Goal: Task Accomplishment & Management: Use online tool/utility

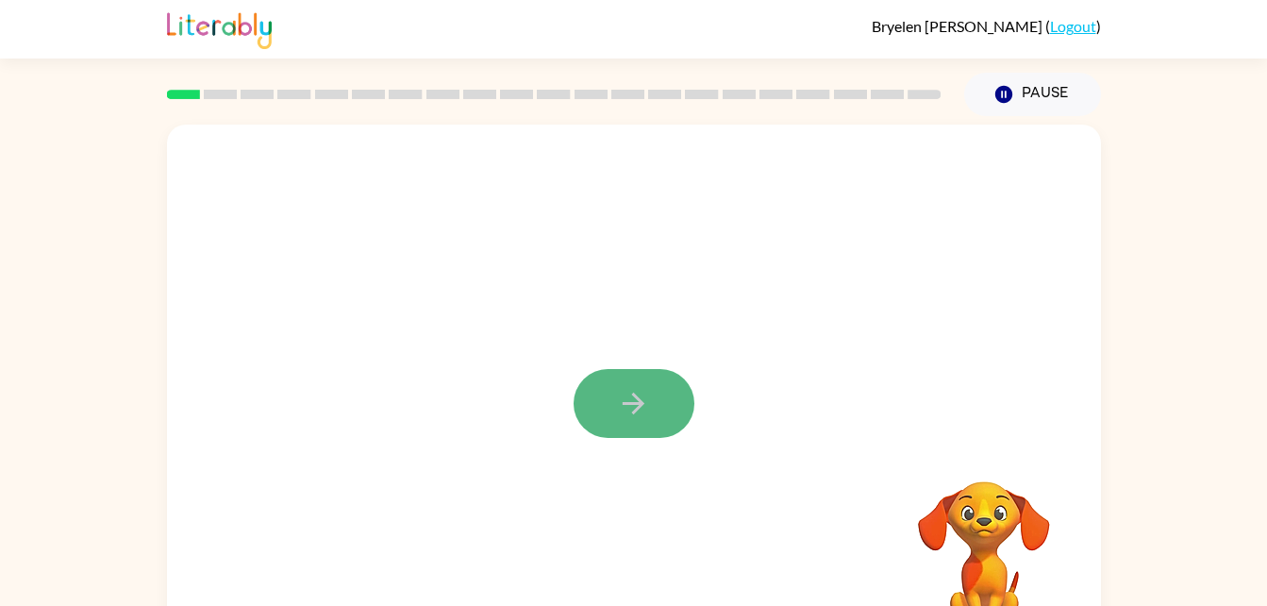
click at [668, 387] on button "button" at bounding box center [634, 403] width 121 height 69
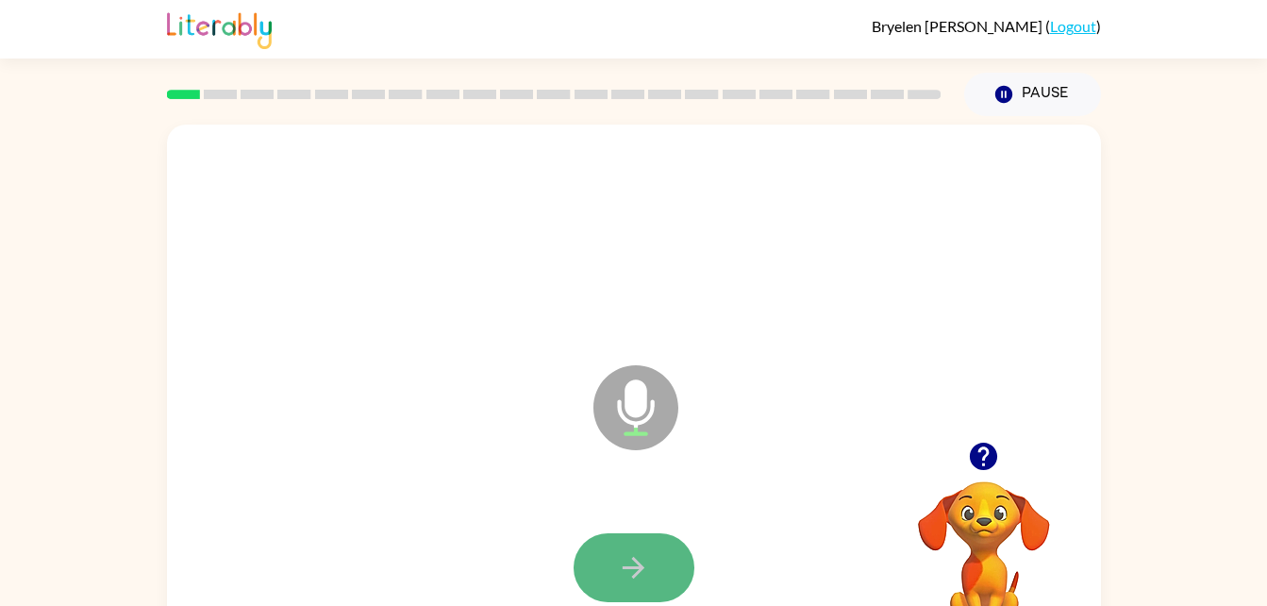
click at [604, 549] on button "button" at bounding box center [634, 567] width 121 height 69
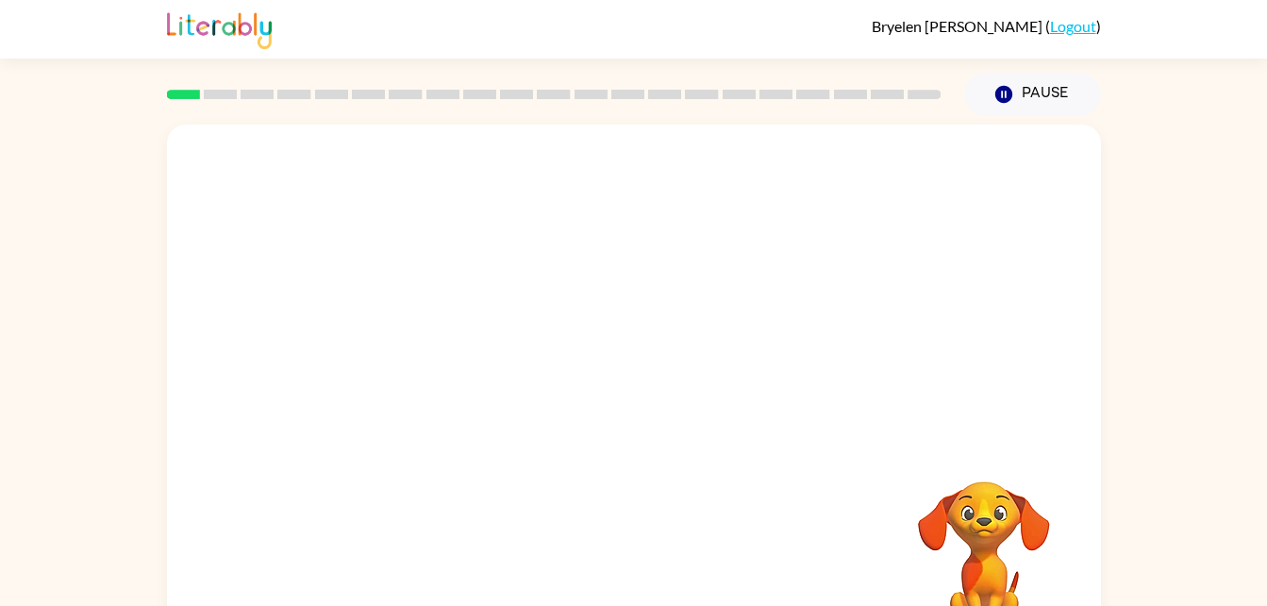
click at [1004, 523] on video "Your browser must support playing .mp4 files to use Literably. Please try using…" at bounding box center [984, 546] width 189 height 189
click at [995, 521] on video "Your browser must support playing .mp4 files to use Literably. Please try using…" at bounding box center [984, 546] width 189 height 189
click at [988, 528] on video "Your browser must support playing .mp4 files to use Literably. Please try using…" at bounding box center [984, 546] width 189 height 189
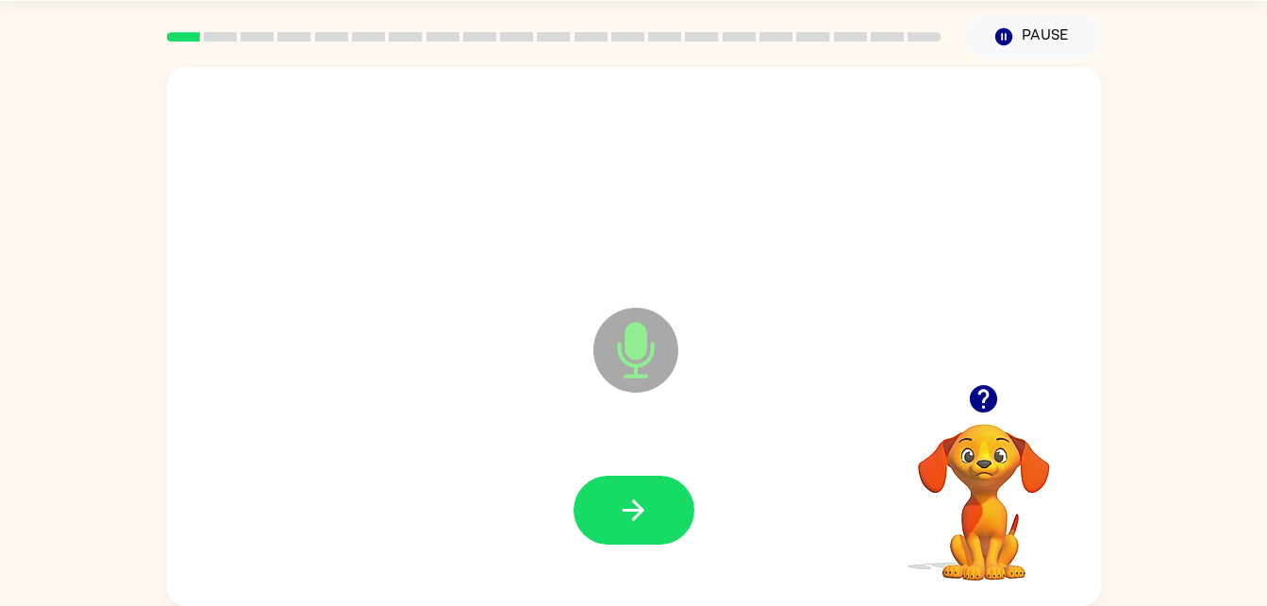
click at [1006, 401] on button "button" at bounding box center [983, 398] width 48 height 48
click at [622, 524] on icon "button" at bounding box center [633, 509] width 33 height 33
click at [653, 540] on button "button" at bounding box center [634, 509] width 121 height 69
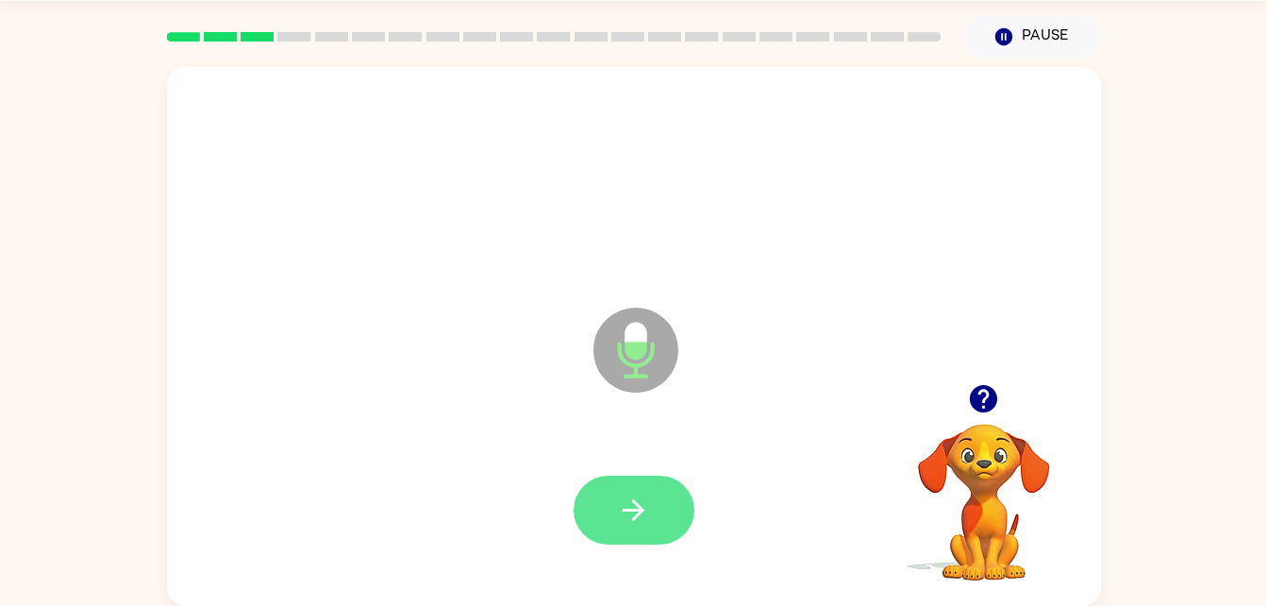
click at [613, 521] on button "button" at bounding box center [634, 509] width 121 height 69
click at [630, 469] on div at bounding box center [634, 510] width 896 height 155
click at [625, 491] on button "button" at bounding box center [634, 509] width 121 height 69
click at [627, 475] on button "button" at bounding box center [634, 509] width 121 height 69
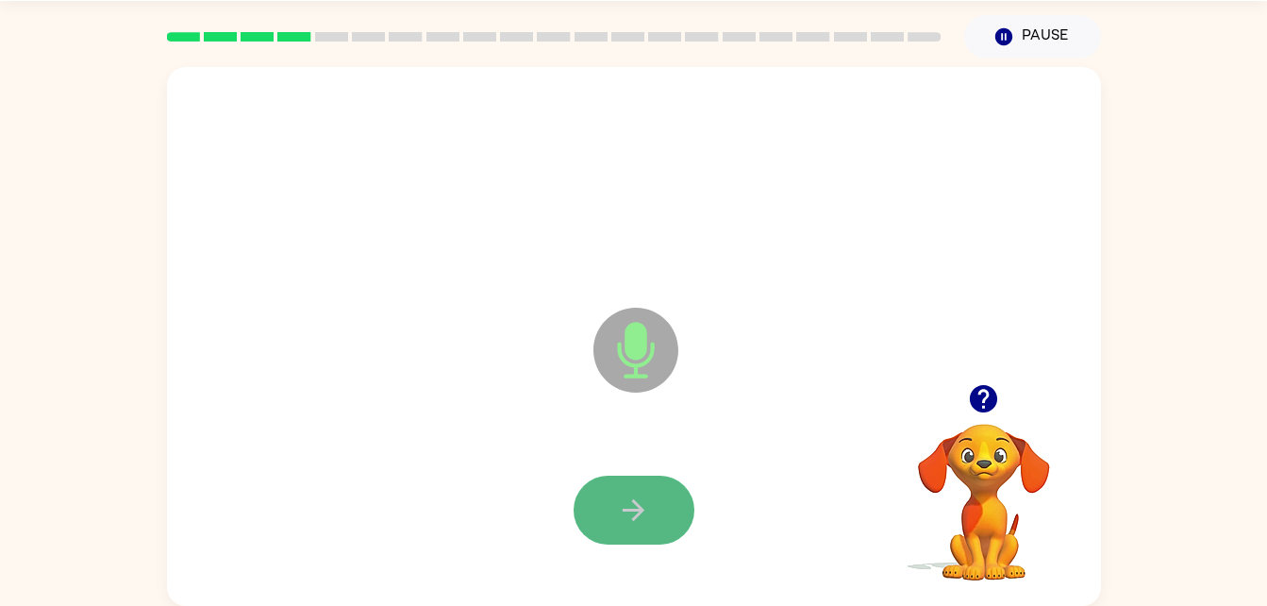
click at [623, 496] on icon "button" at bounding box center [633, 509] width 33 height 33
click at [623, 503] on icon "button" at bounding box center [633, 509] width 33 height 33
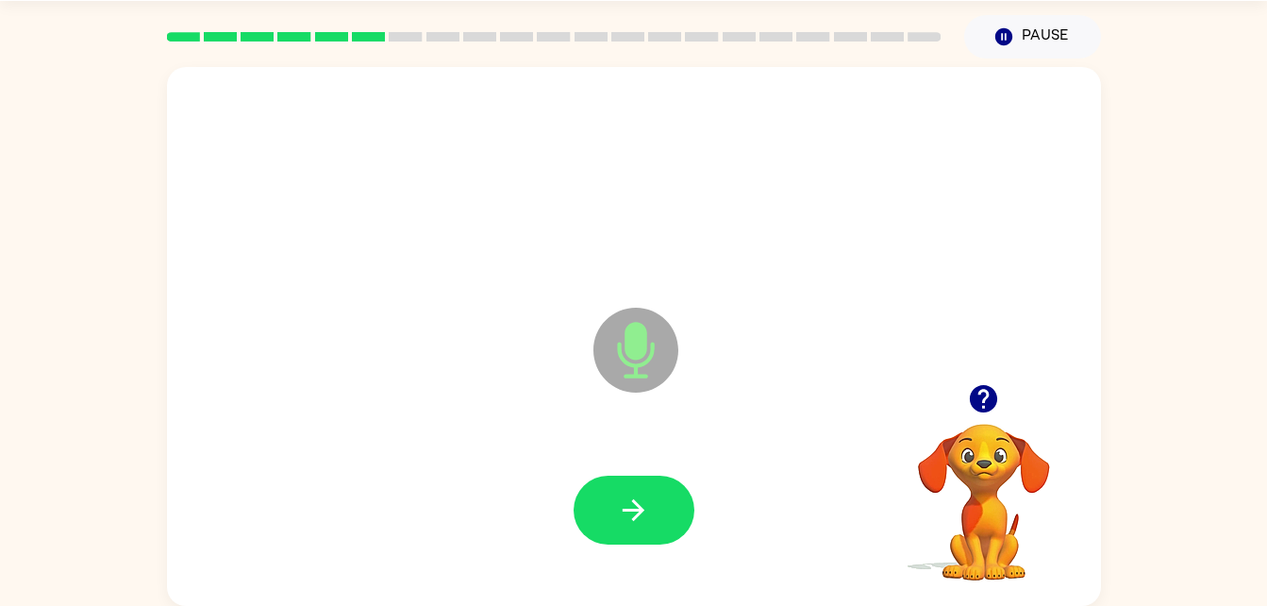
click at [636, 346] on icon "Microphone The Microphone is here when it is your turn to talk" at bounding box center [730, 373] width 283 height 141
click at [639, 524] on icon "button" at bounding box center [633, 509] width 33 height 33
click at [664, 477] on button "button" at bounding box center [634, 509] width 121 height 69
click at [587, 439] on div at bounding box center [634, 510] width 896 height 155
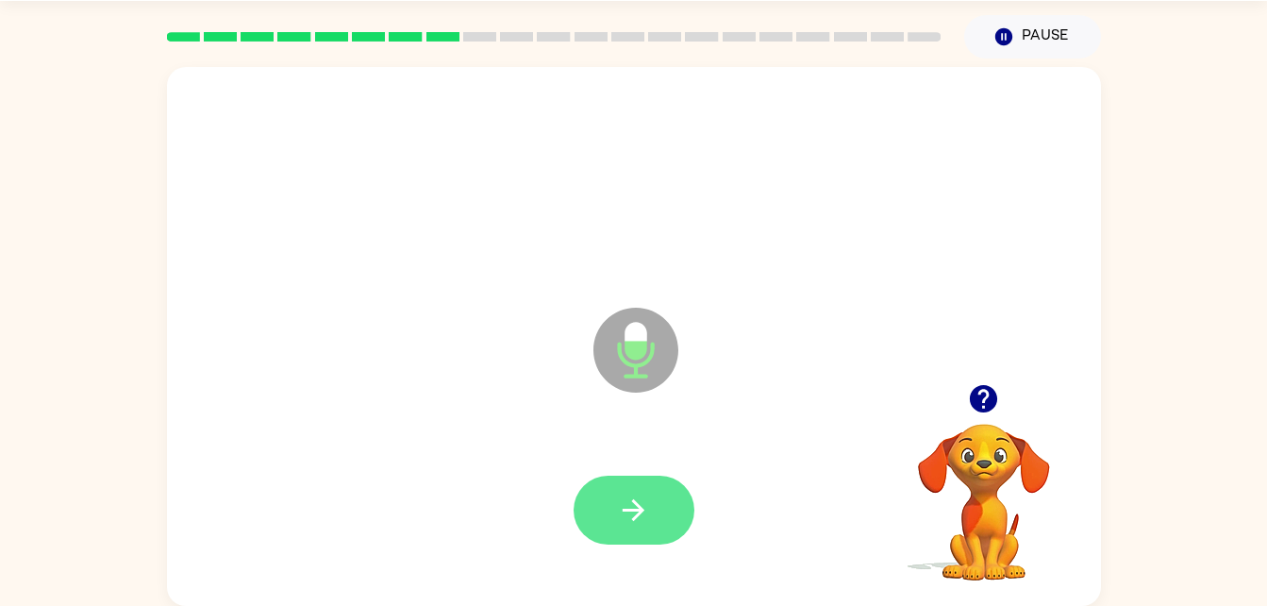
click at [640, 509] on icon "button" at bounding box center [634, 510] width 22 height 22
click at [623, 496] on icon "button" at bounding box center [633, 509] width 33 height 33
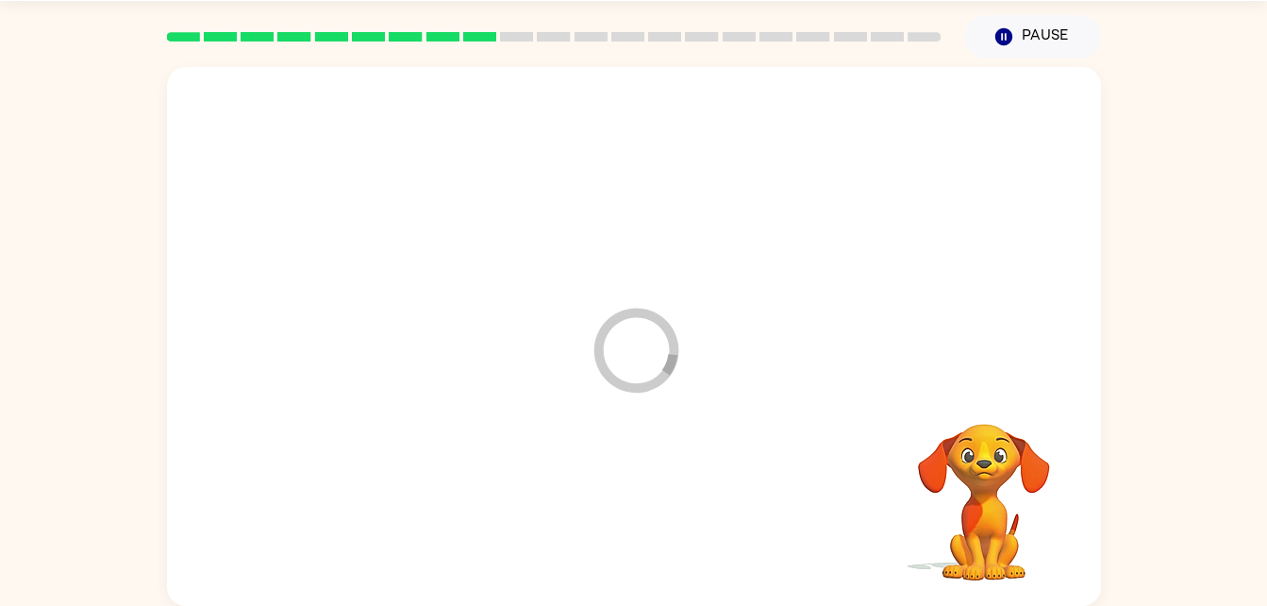
click at [627, 511] on div at bounding box center [634, 510] width 896 height 155
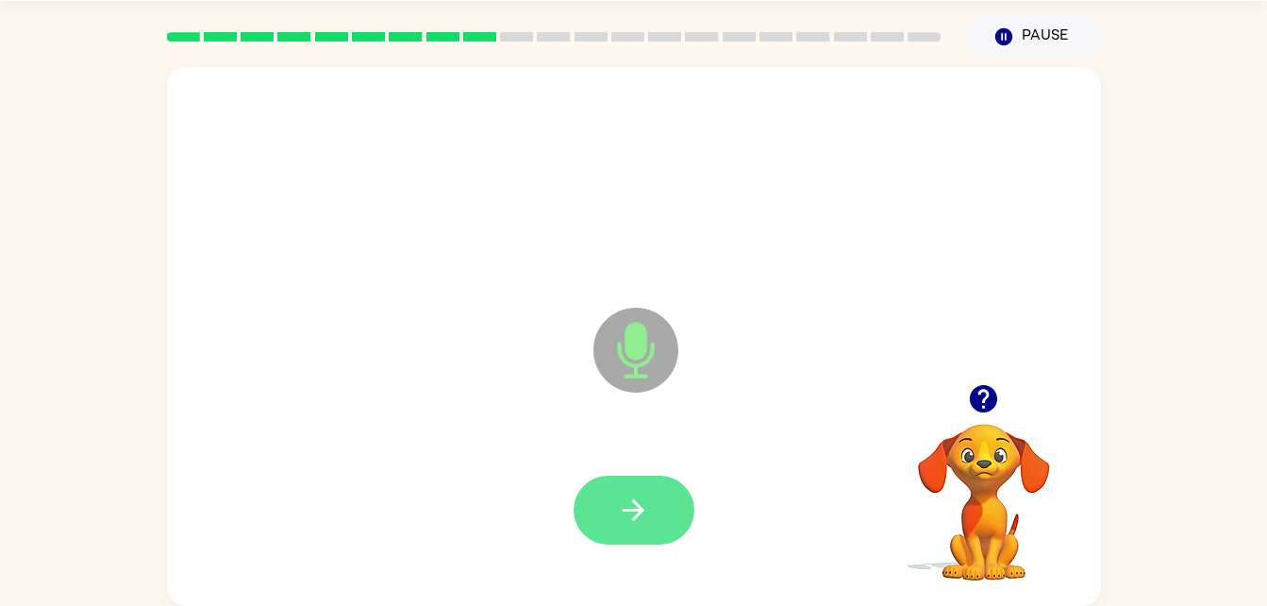
click at [625, 536] on button "button" at bounding box center [634, 509] width 121 height 69
click at [609, 541] on button "button" at bounding box center [634, 509] width 121 height 69
click at [637, 518] on icon "button" at bounding box center [633, 509] width 33 height 33
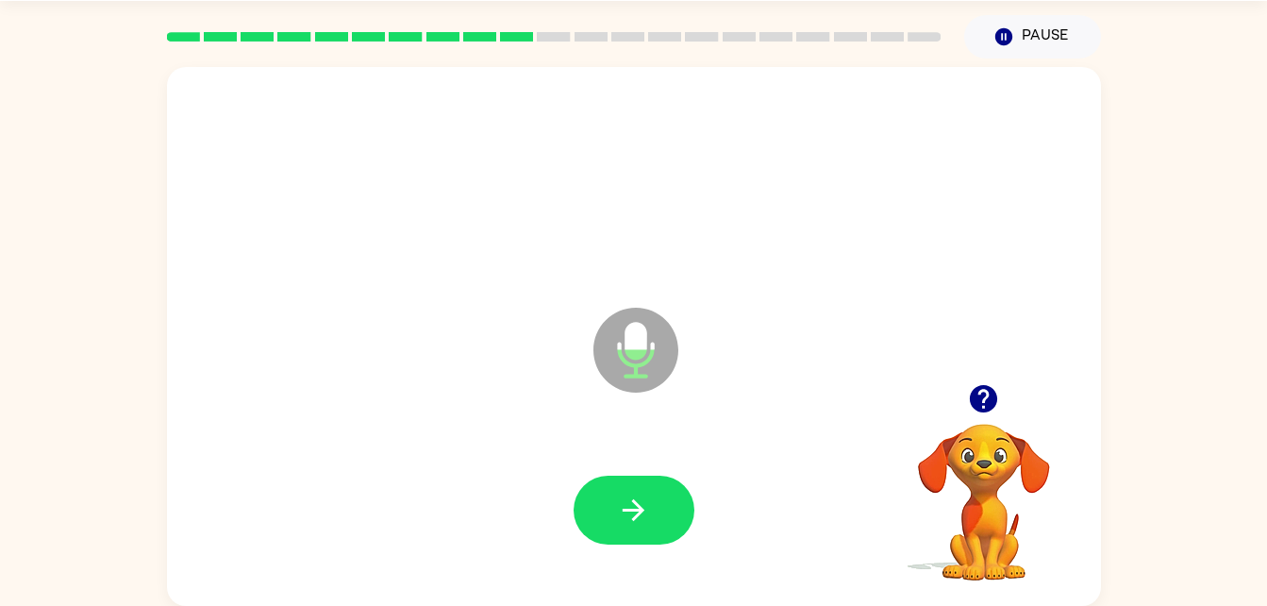
click at [972, 395] on icon "button" at bounding box center [983, 398] width 27 height 27
click at [645, 540] on button "button" at bounding box center [634, 509] width 121 height 69
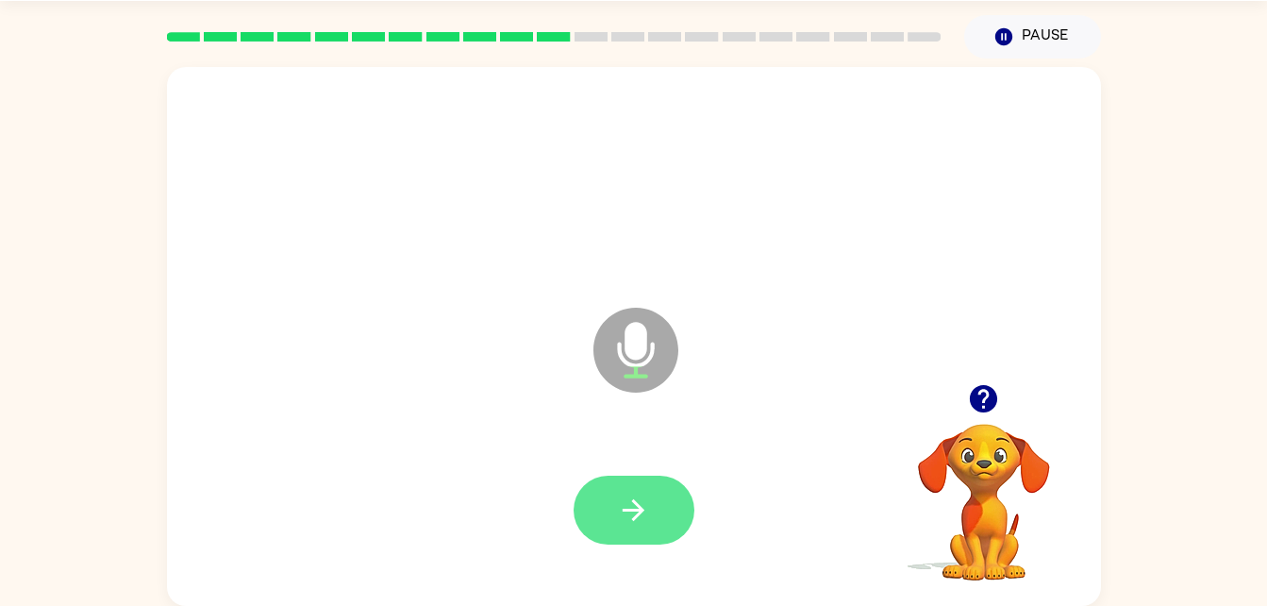
click at [591, 517] on button "button" at bounding box center [634, 509] width 121 height 69
click at [630, 510] on icon "button" at bounding box center [634, 510] width 22 height 22
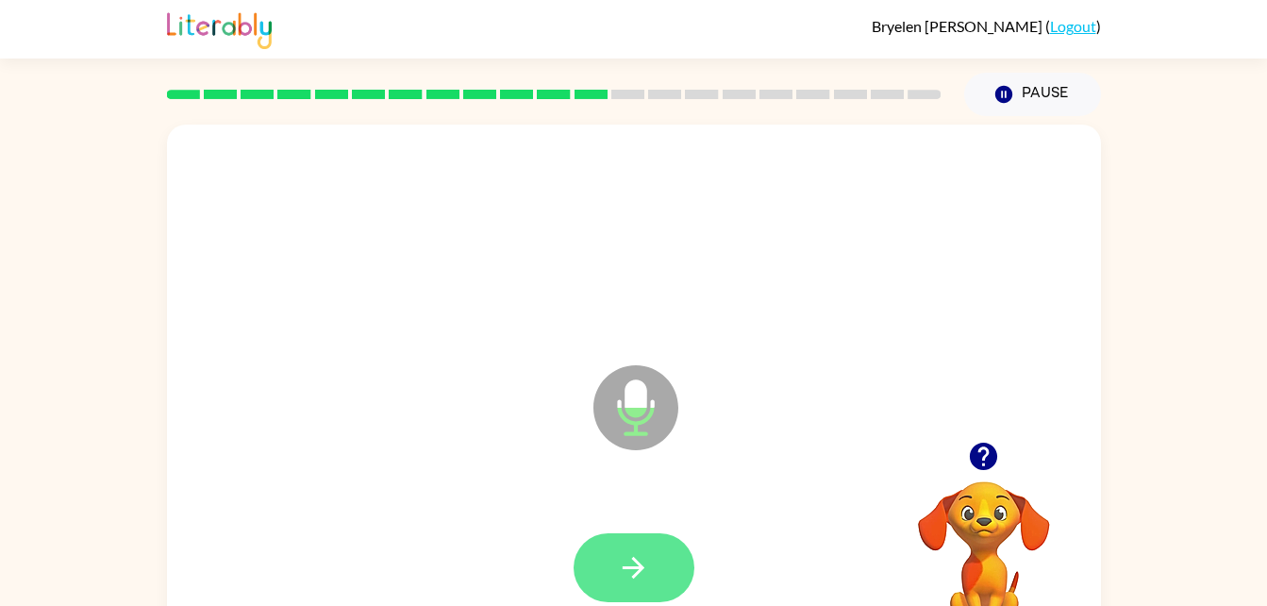
click at [618, 564] on icon "button" at bounding box center [633, 567] width 33 height 33
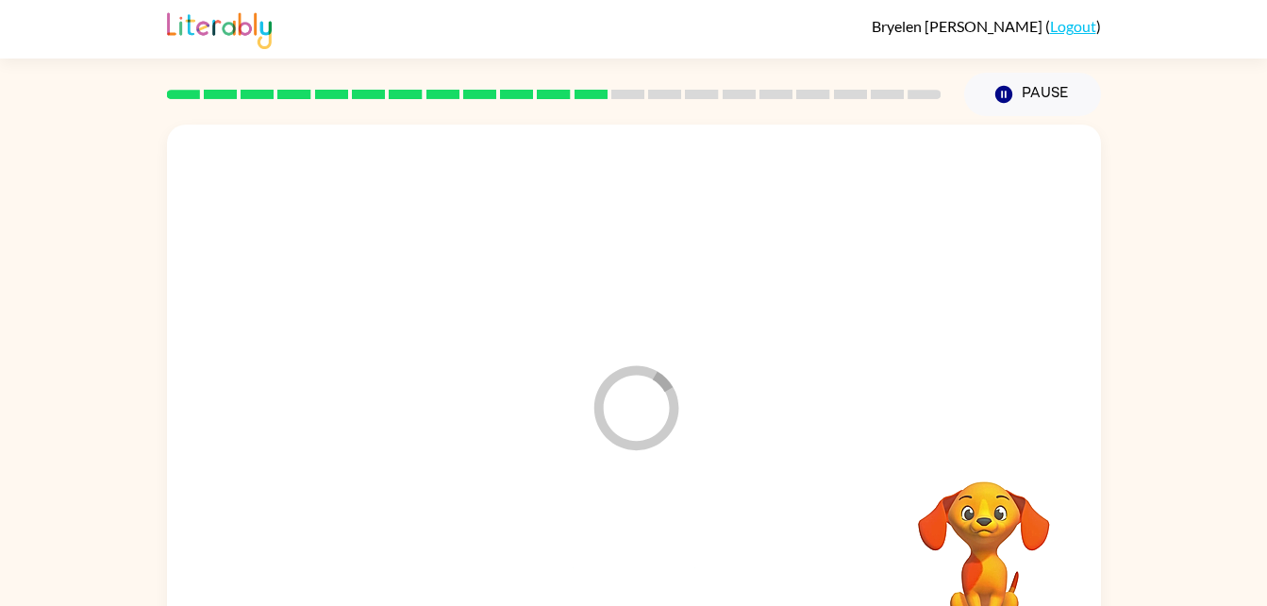
scroll to position [58, 0]
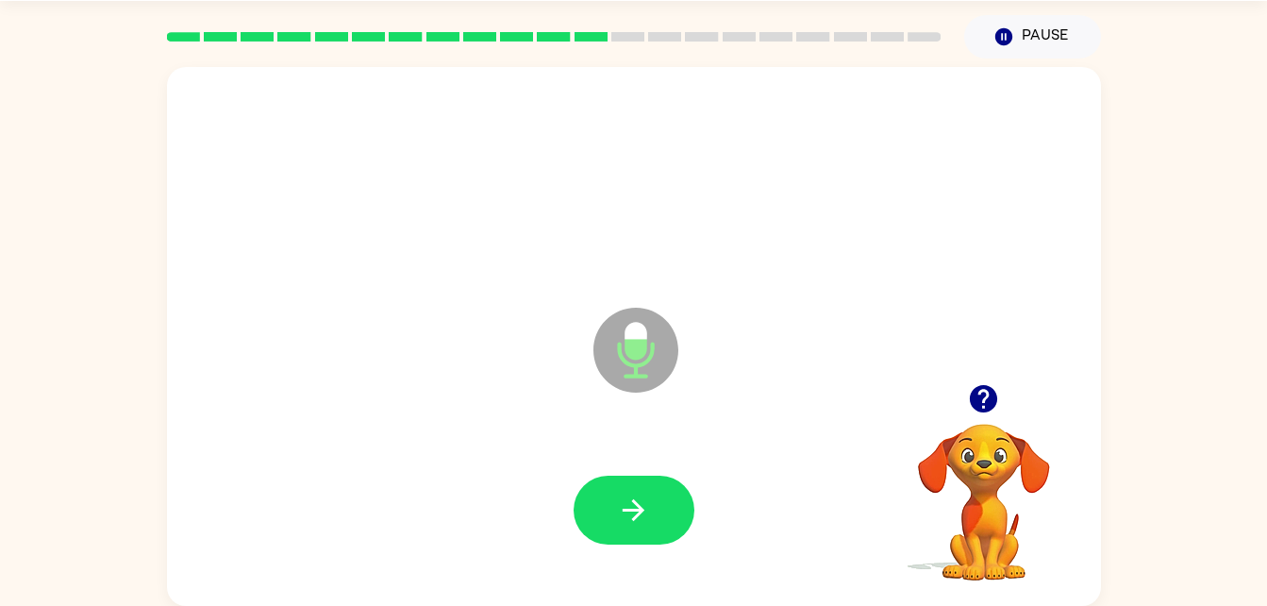
click at [975, 398] on icon "button" at bounding box center [983, 398] width 27 height 27
click at [631, 522] on icon "button" at bounding box center [633, 509] width 33 height 33
click at [636, 507] on icon "button" at bounding box center [633, 509] width 33 height 33
click at [598, 520] on button "button" at bounding box center [634, 509] width 121 height 69
click at [633, 509] on icon "button" at bounding box center [634, 510] width 22 height 22
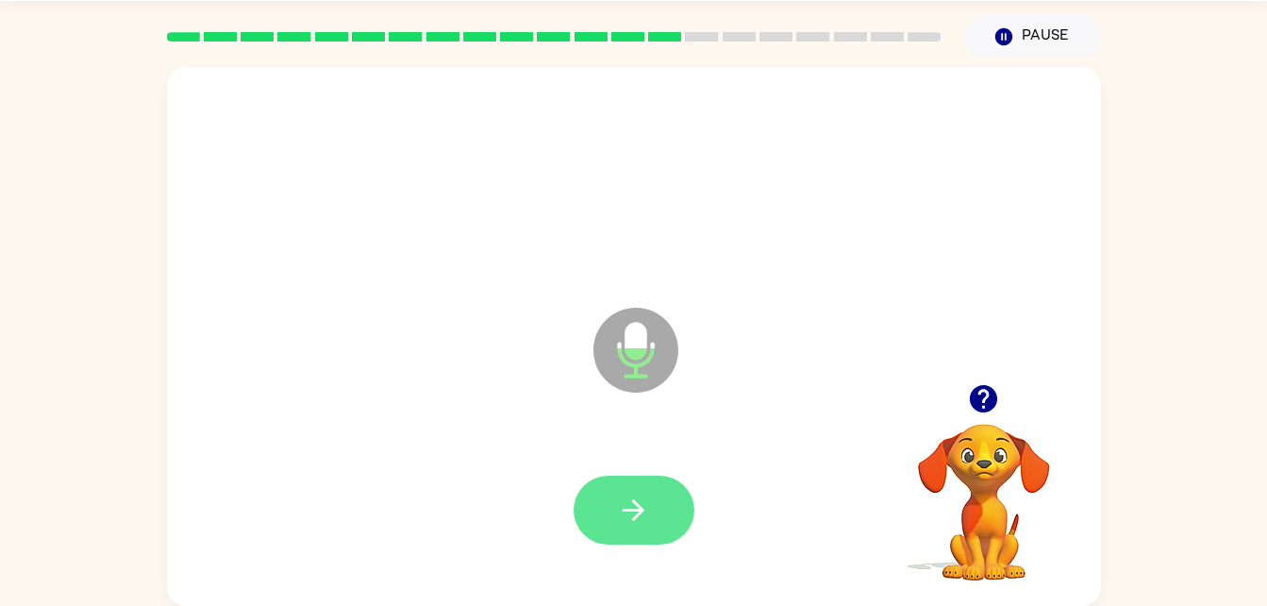
click at [633, 522] on icon "button" at bounding box center [633, 509] width 33 height 33
click at [635, 504] on icon "button" at bounding box center [634, 510] width 22 height 22
click at [642, 507] on icon "button" at bounding box center [633, 509] width 33 height 33
click at [634, 534] on button "button" at bounding box center [634, 509] width 121 height 69
click at [640, 515] on icon "button" at bounding box center [633, 509] width 33 height 33
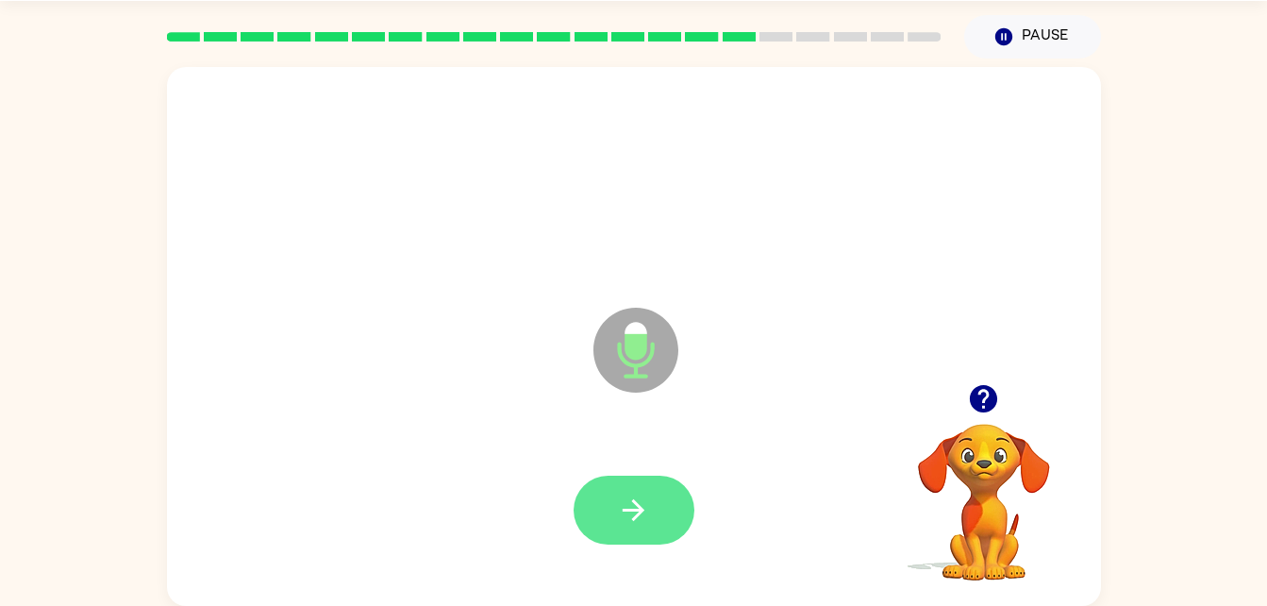
click at [626, 539] on button "button" at bounding box center [634, 509] width 121 height 69
click at [655, 495] on button "button" at bounding box center [634, 509] width 121 height 69
click at [619, 505] on icon "button" at bounding box center [633, 509] width 33 height 33
click at [627, 525] on icon "button" at bounding box center [633, 509] width 33 height 33
click at [623, 526] on button "button" at bounding box center [634, 509] width 121 height 69
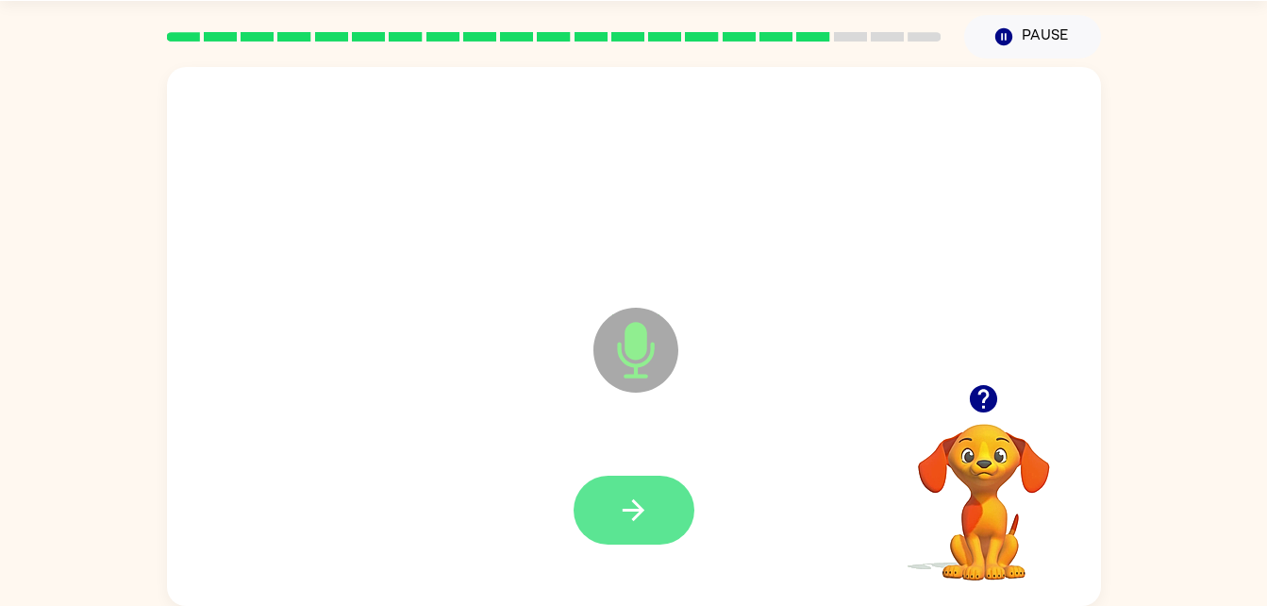
click at [630, 508] on icon "button" at bounding box center [634, 510] width 22 height 22
click at [625, 528] on button "button" at bounding box center [634, 509] width 121 height 69
click at [621, 507] on icon "button" at bounding box center [633, 509] width 33 height 33
click at [631, 521] on icon "button" at bounding box center [633, 509] width 33 height 33
click at [641, 516] on icon "button" at bounding box center [633, 509] width 33 height 33
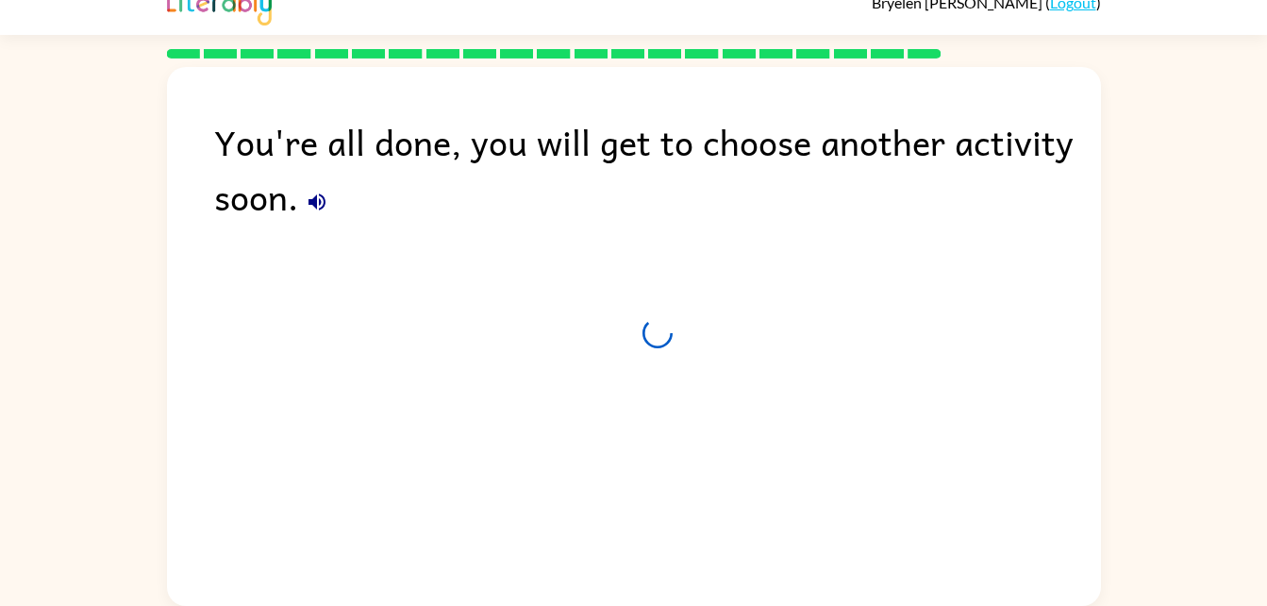
scroll to position [24, 0]
